Goal: Information Seeking & Learning: Learn about a topic

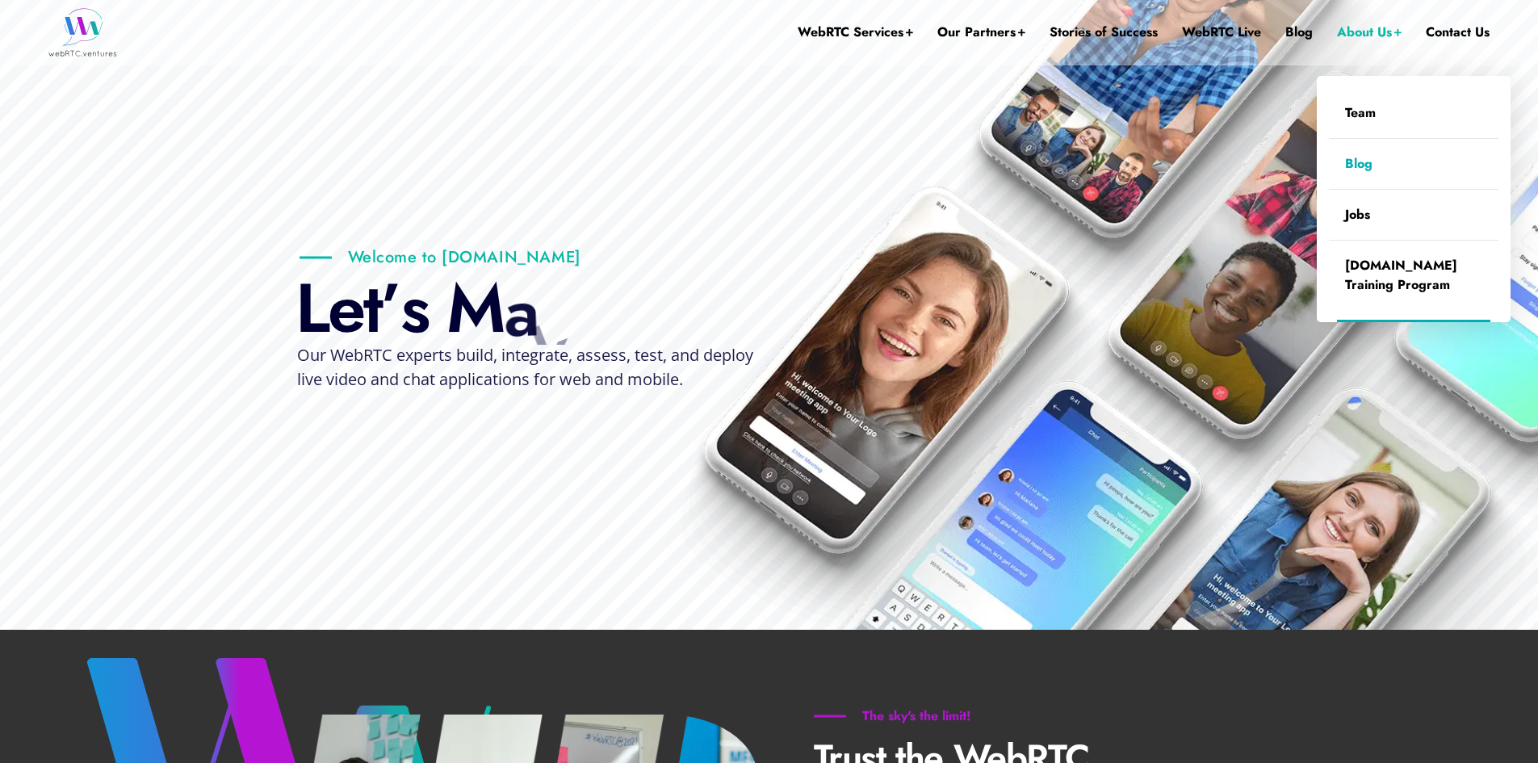
click at [1365, 164] on link "Blog" at bounding box center [1413, 164] width 169 height 50
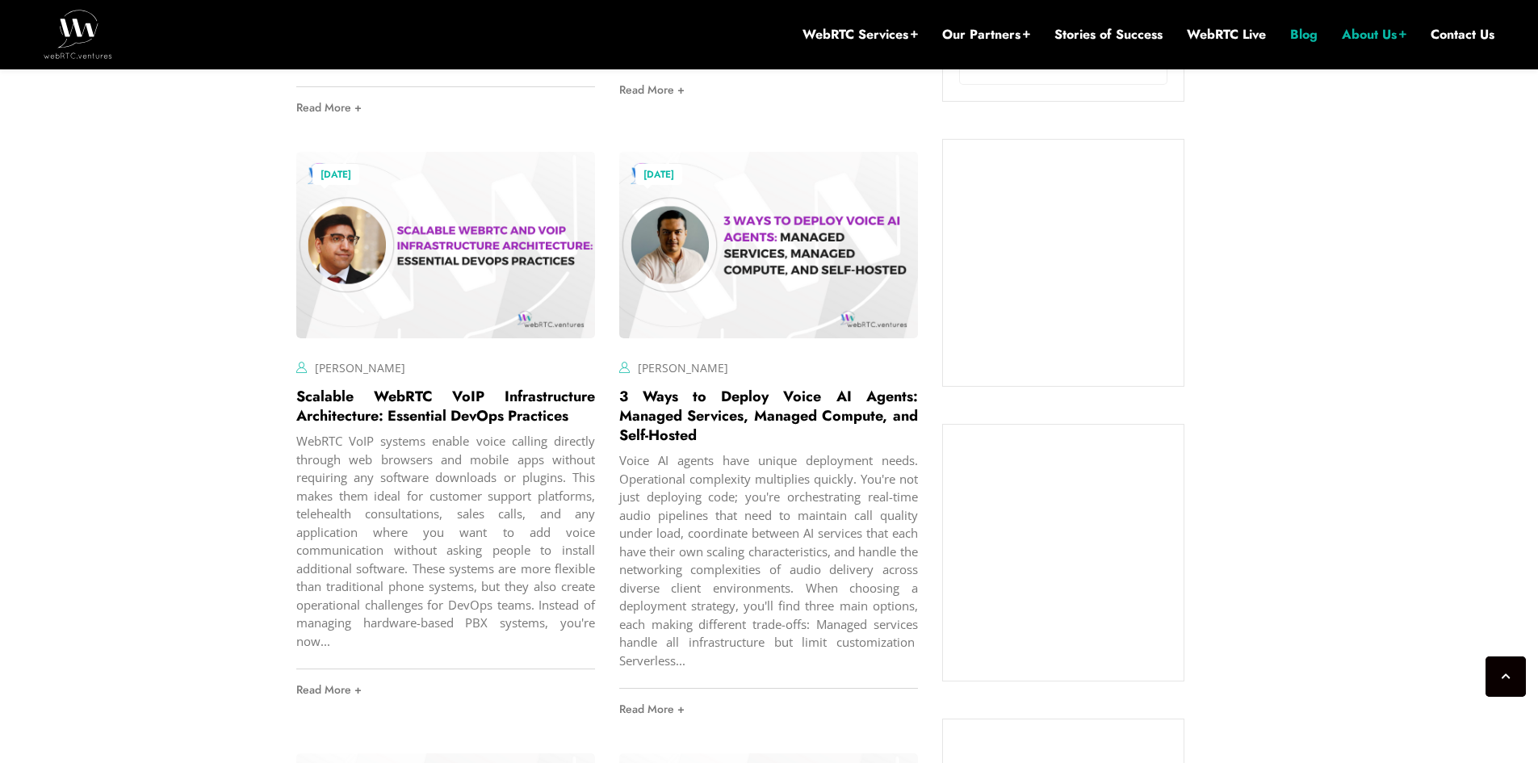
scroll to position [904, 0]
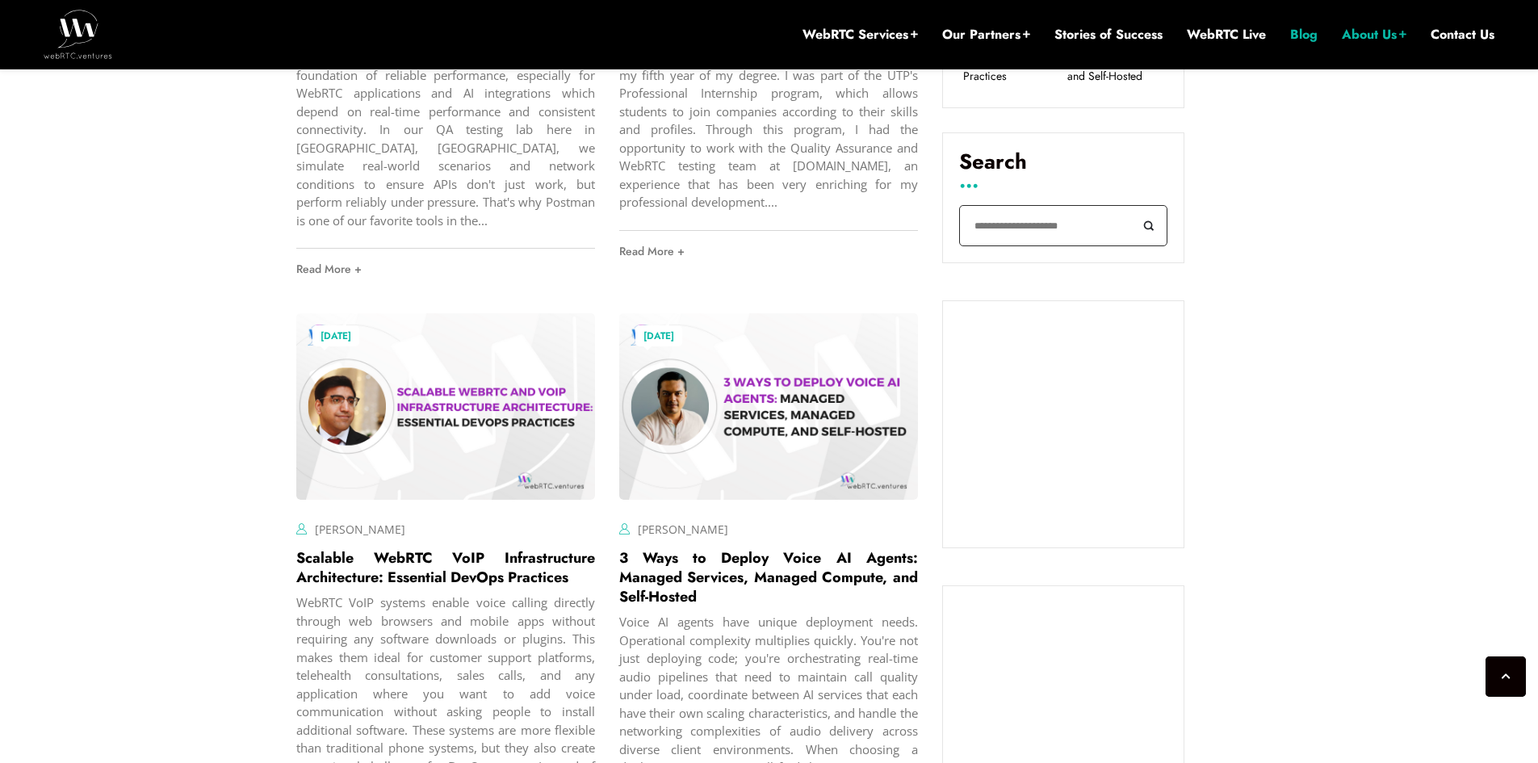
click at [1023, 227] on input "Search" at bounding box center [1063, 225] width 208 height 41
type input "**********"
click at [1131, 205] on button "Search" at bounding box center [1149, 225] width 36 height 41
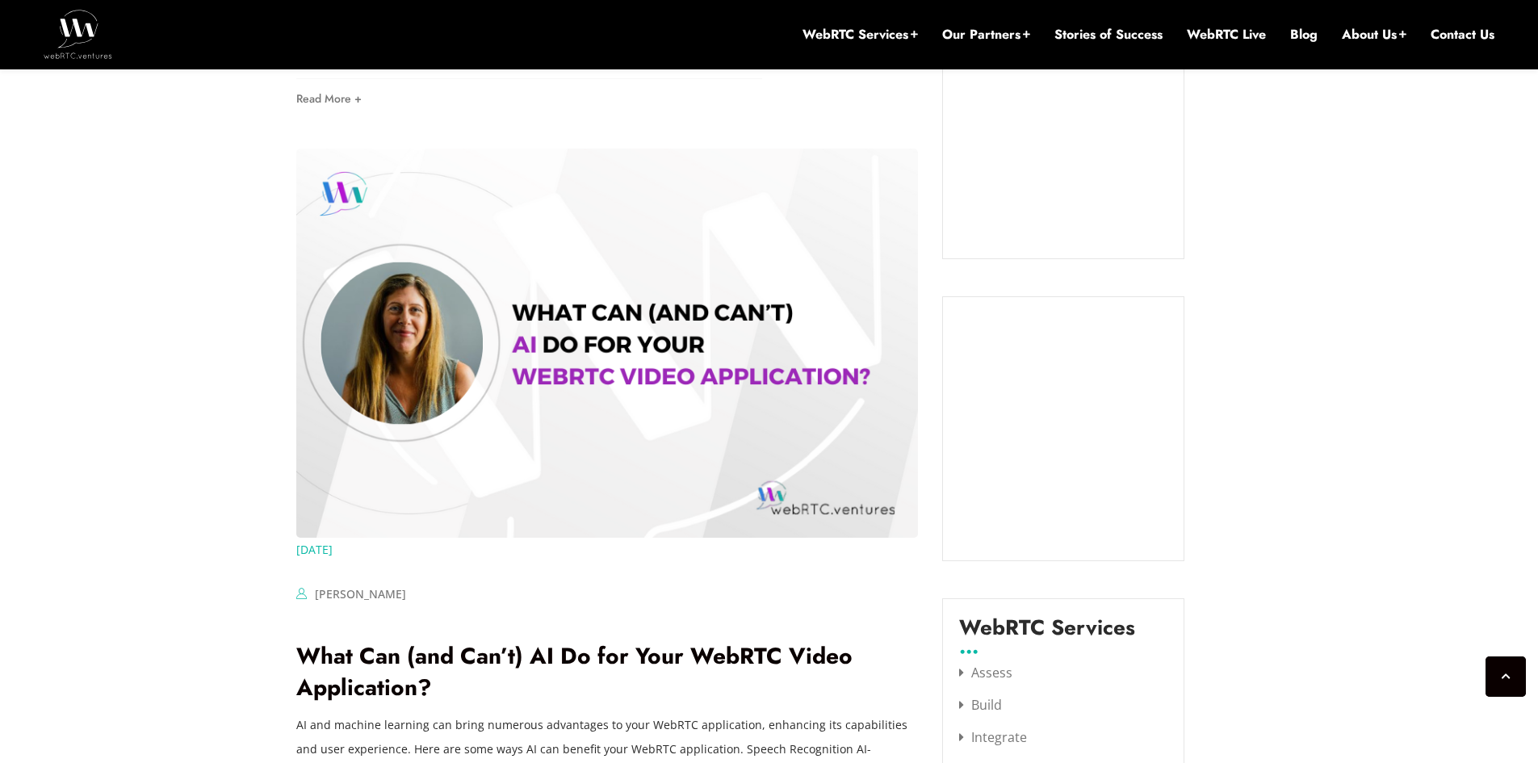
scroll to position [1388, 0]
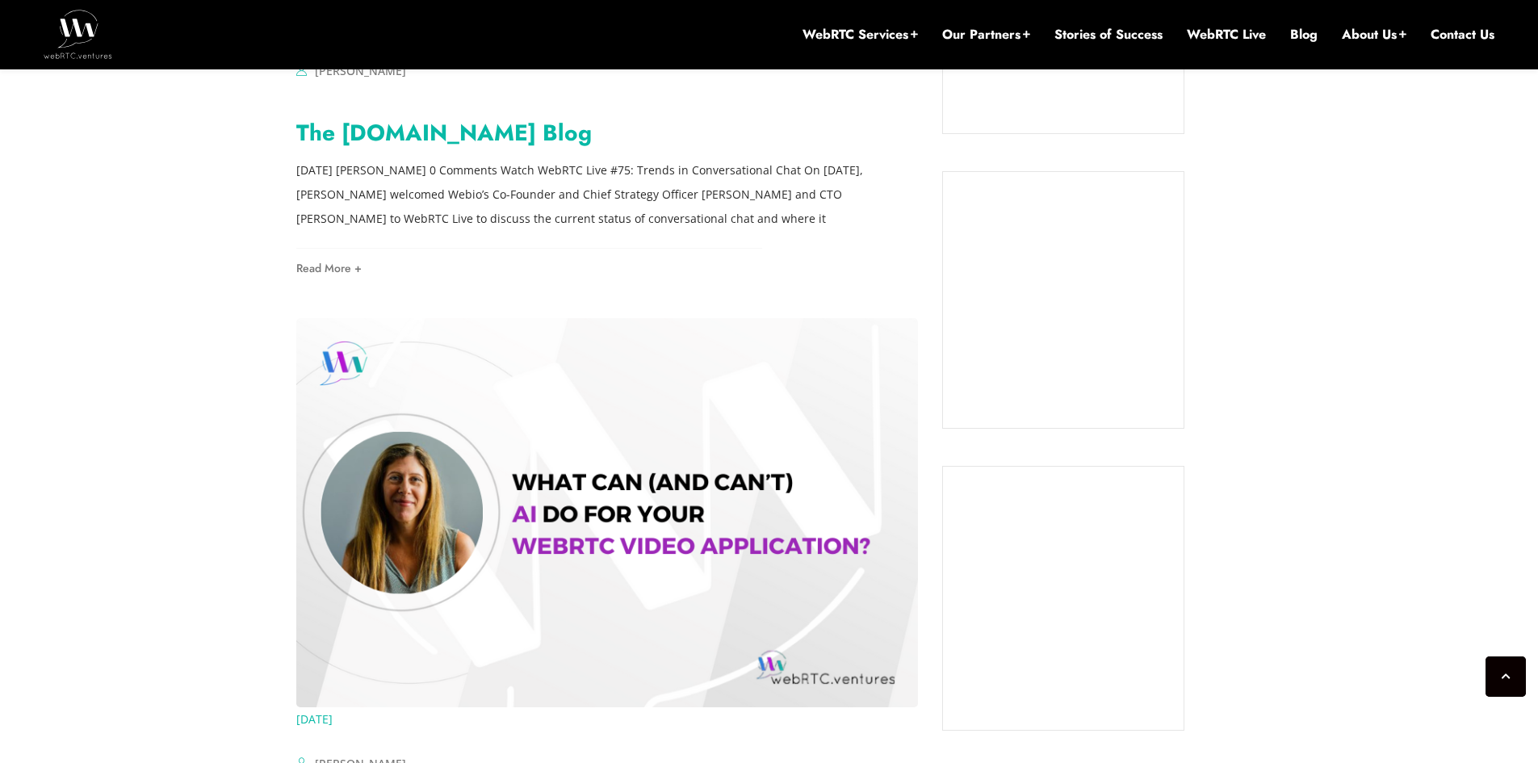
click at [473, 132] on link "The [DOMAIN_NAME] Blog" at bounding box center [443, 132] width 295 height 33
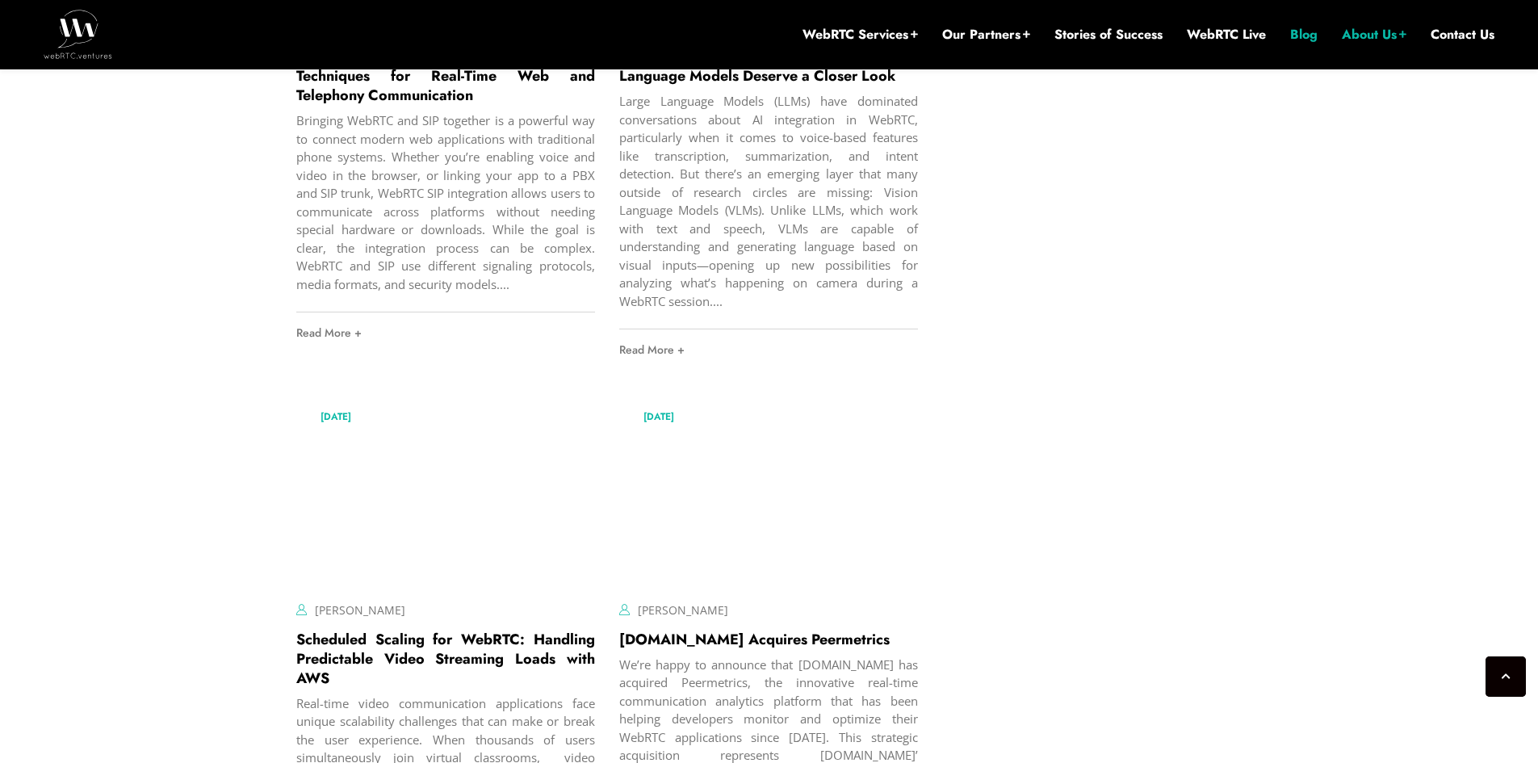
scroll to position [5020, 0]
